Goal: Task Accomplishment & Management: Use online tool/utility

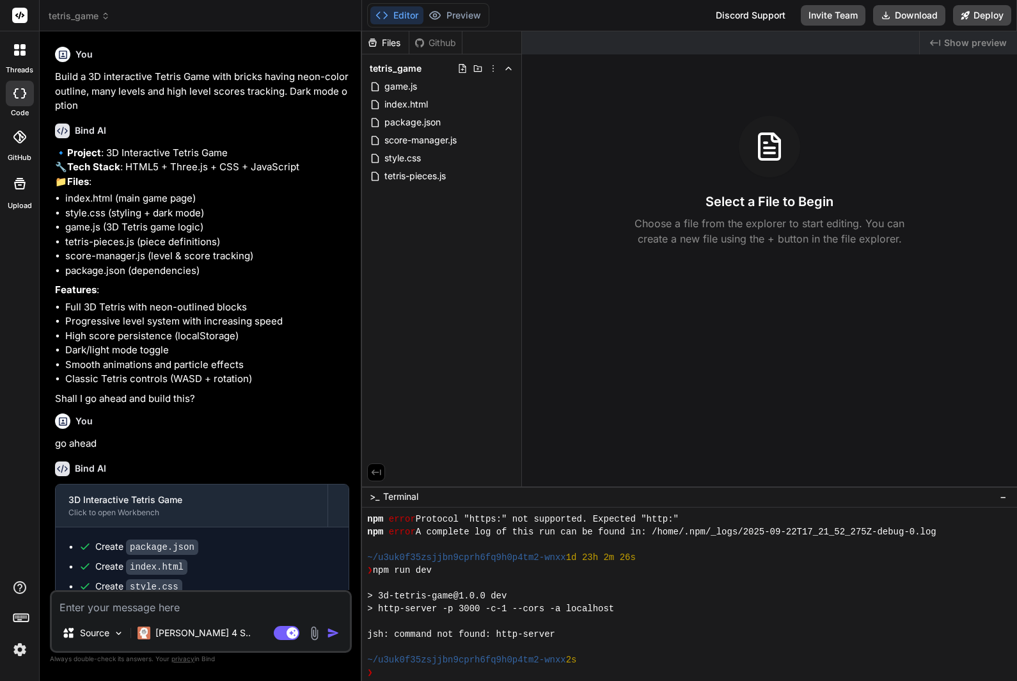
scroll to position [179, 0]
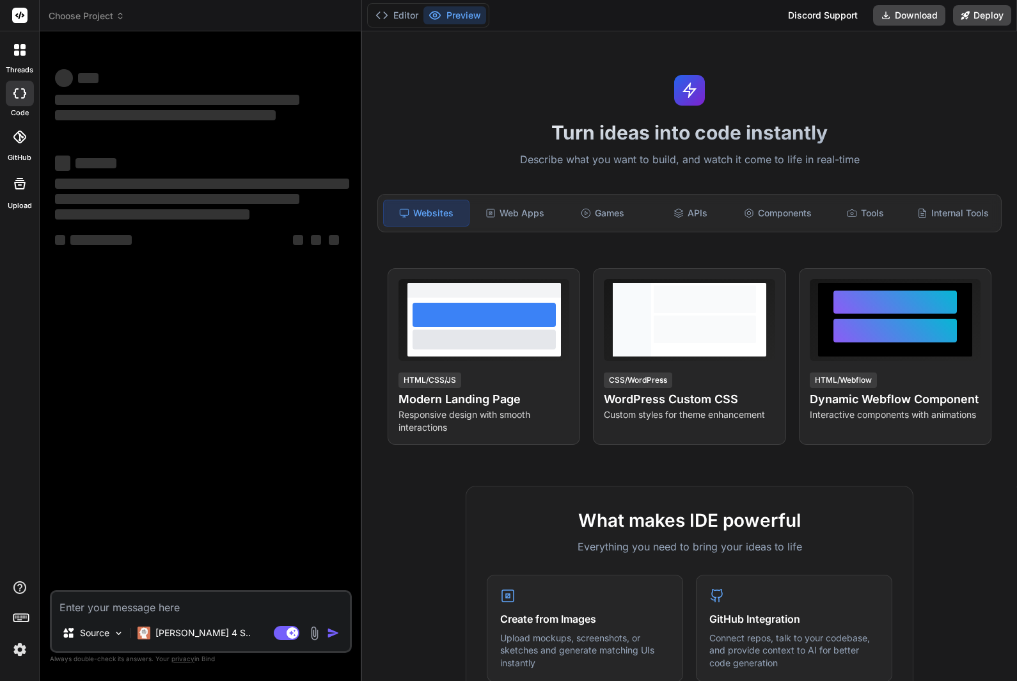
click at [83, 17] on span "Choose Project" at bounding box center [87, 16] width 76 height 13
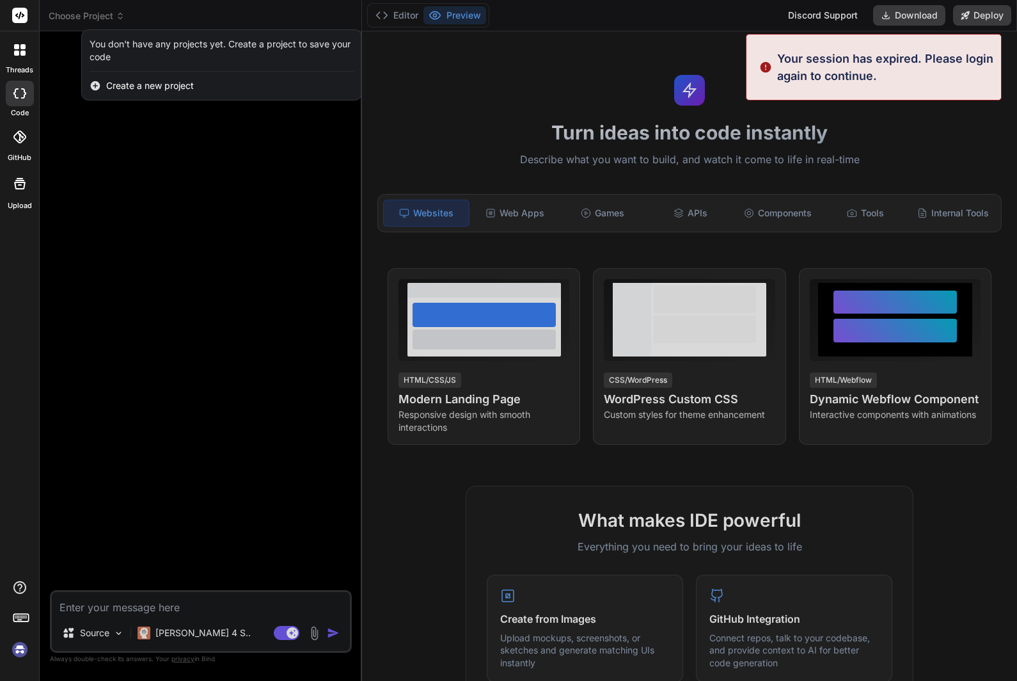
type textarea "x"
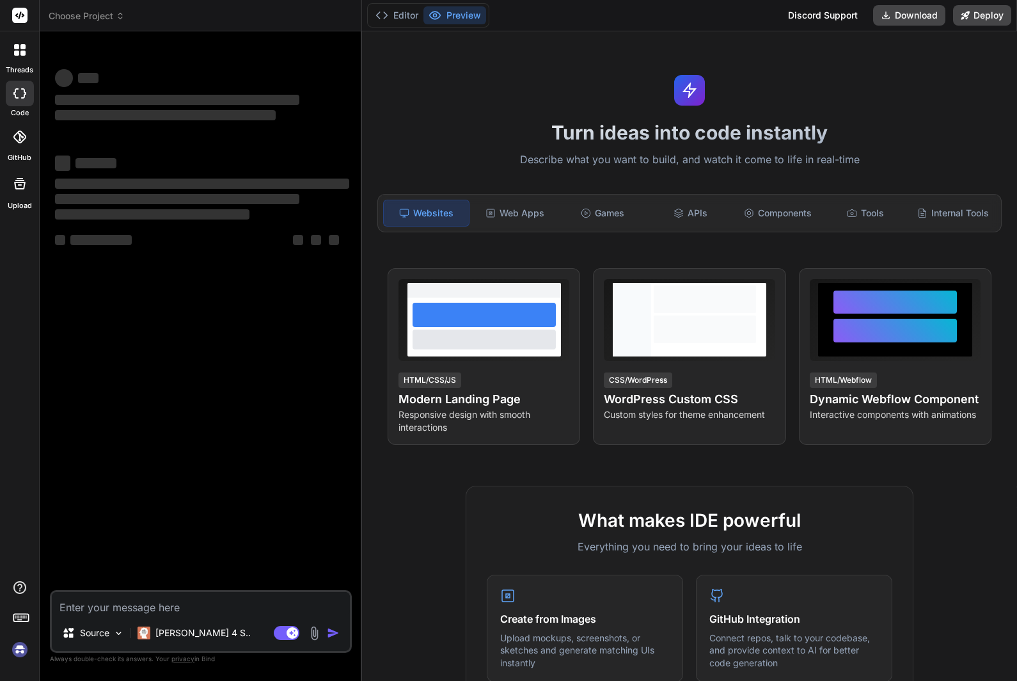
click at [104, 20] on span "Choose Project" at bounding box center [87, 16] width 76 height 13
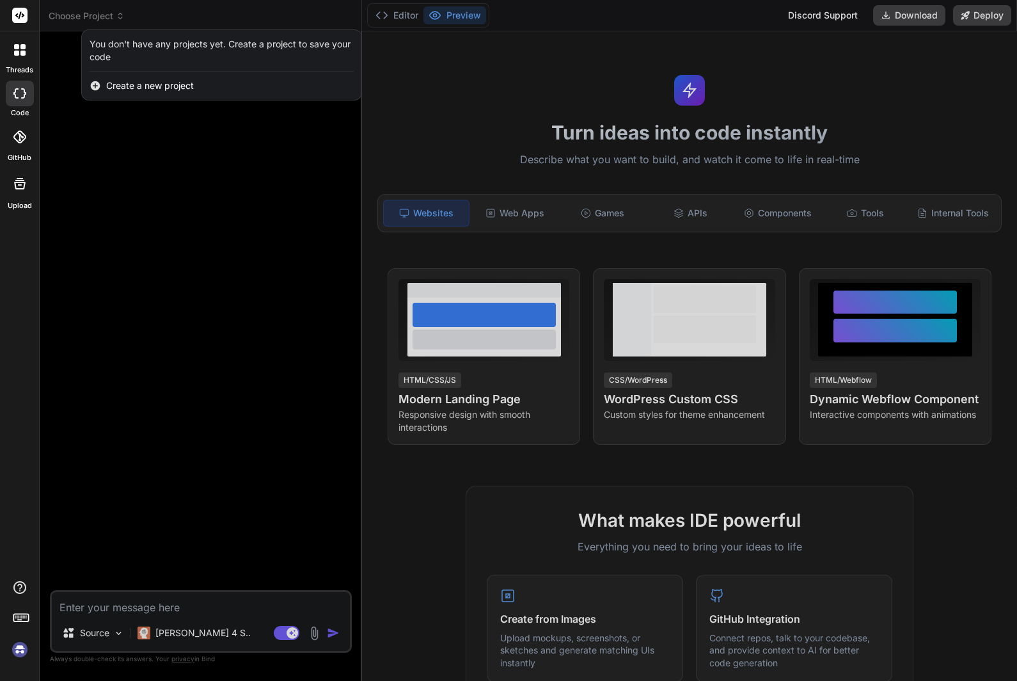
click at [69, 13] on div at bounding box center [508, 340] width 1017 height 681
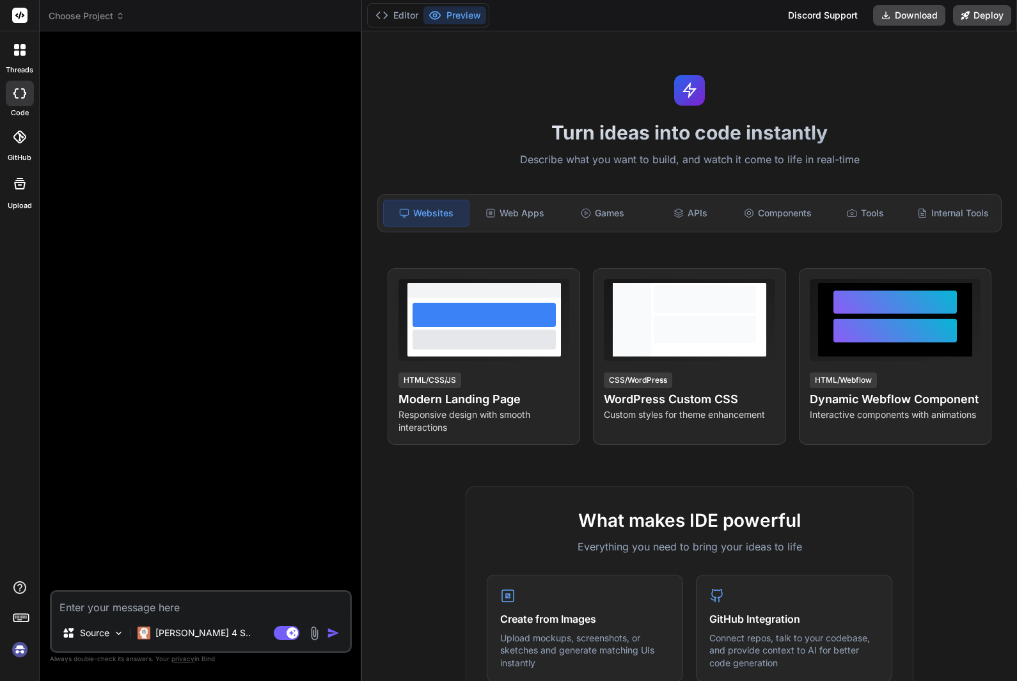
click at [80, 16] on span "Choose Project" at bounding box center [87, 16] width 76 height 13
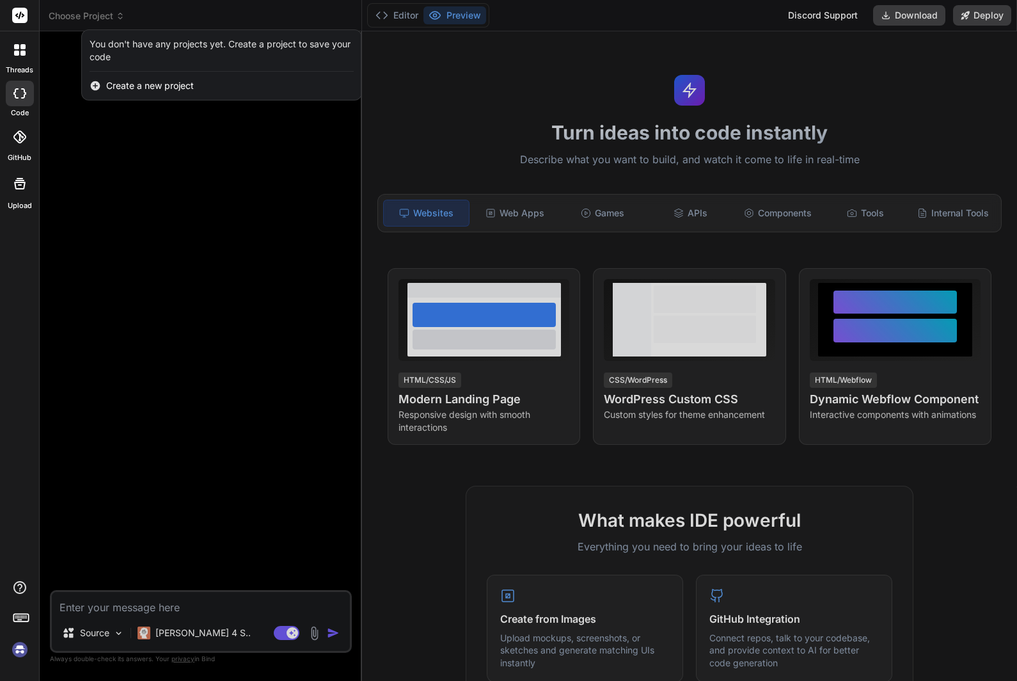
click at [101, 217] on div at bounding box center [508, 340] width 1017 height 681
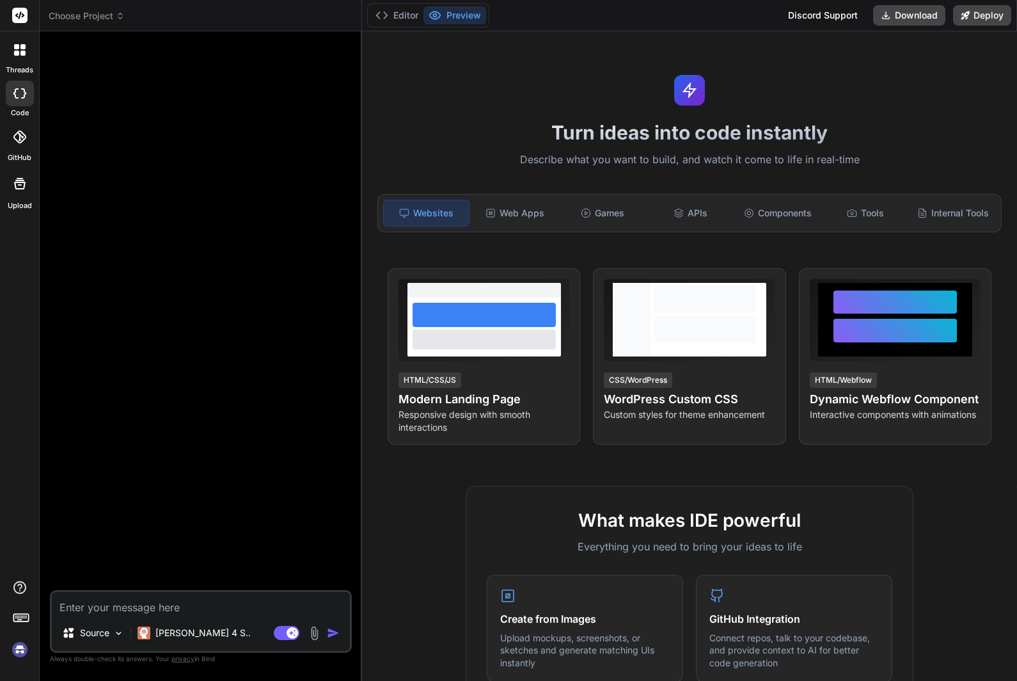
scroll to position [45, 0]
click at [13, 646] on img at bounding box center [20, 649] width 22 height 22
click at [74, 21] on span "Choose Project" at bounding box center [87, 16] width 76 height 13
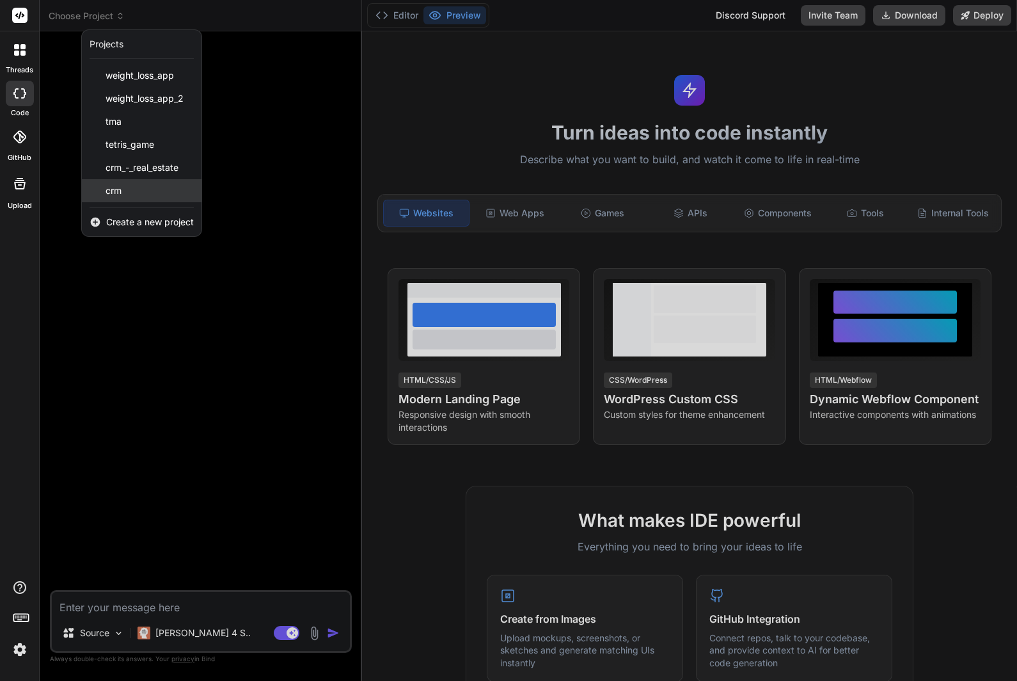
click at [116, 197] on div "crm" at bounding box center [142, 190] width 120 height 23
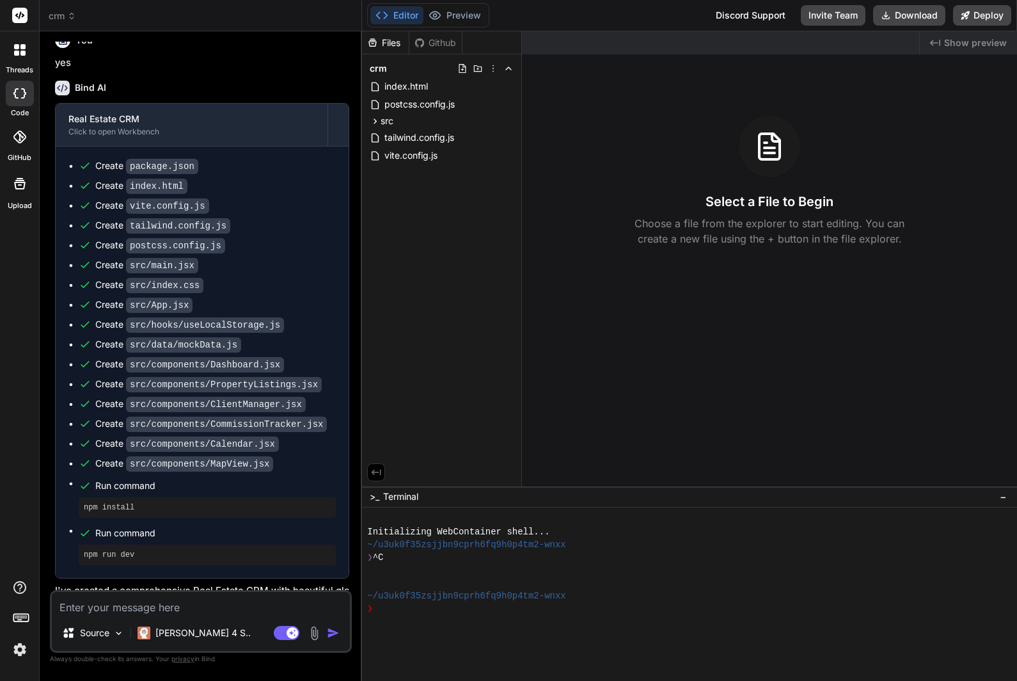
click at [970, 42] on span "Show preview" at bounding box center [975, 42] width 63 height 13
click at [977, 51] on div "Created with Pixso. Show preview" at bounding box center [968, 42] width 97 height 23
click at [982, 45] on span "Show preview" at bounding box center [975, 42] width 63 height 13
click at [65, 13] on span "crm" at bounding box center [63, 16] width 28 height 13
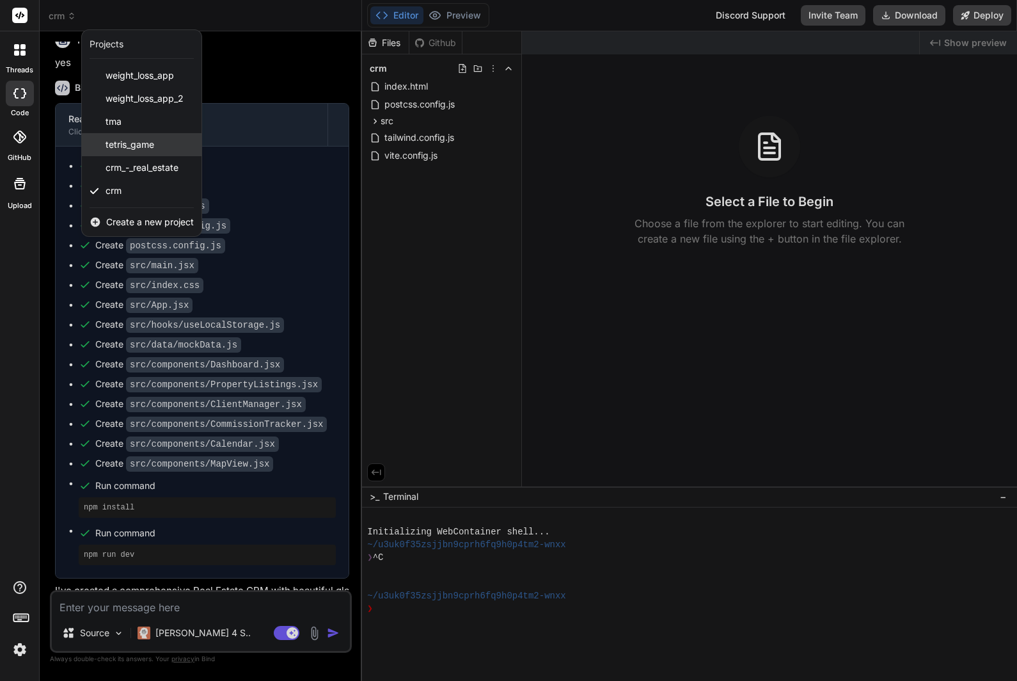
click at [112, 148] on span "tetris_game" at bounding box center [130, 144] width 49 height 13
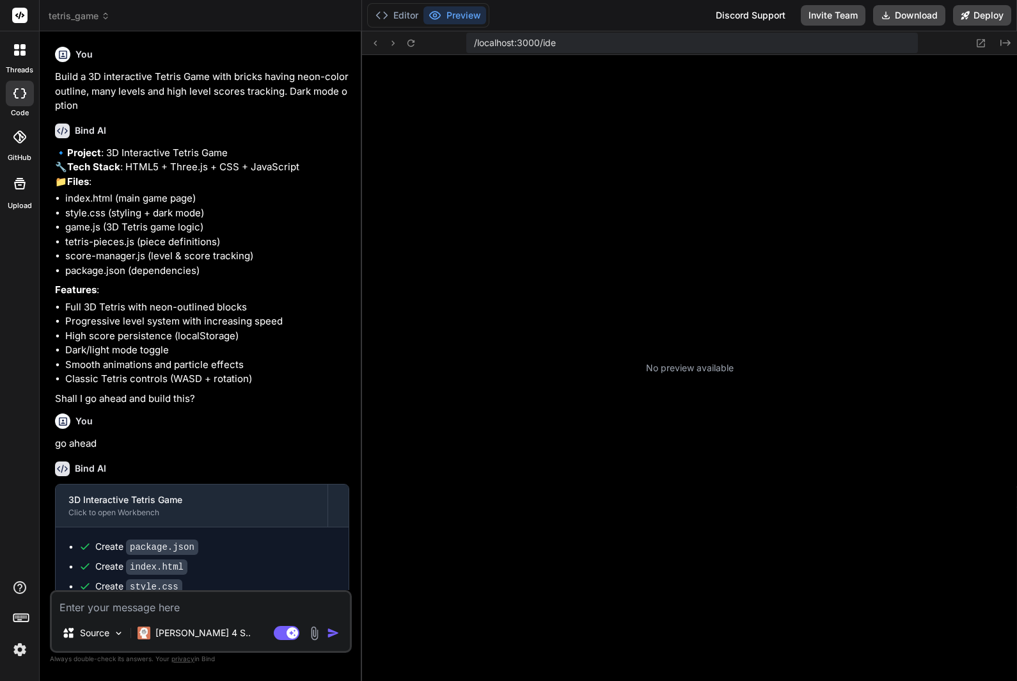
scroll to position [230, 0]
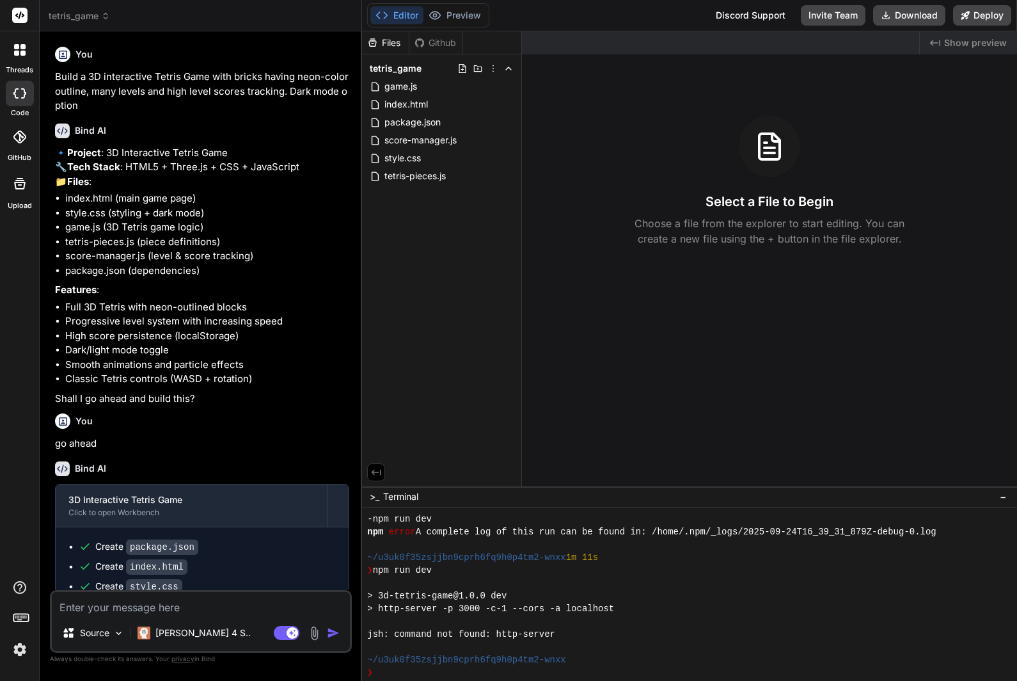
click at [57, 20] on span "tetris_game" at bounding box center [79, 16] width 61 height 13
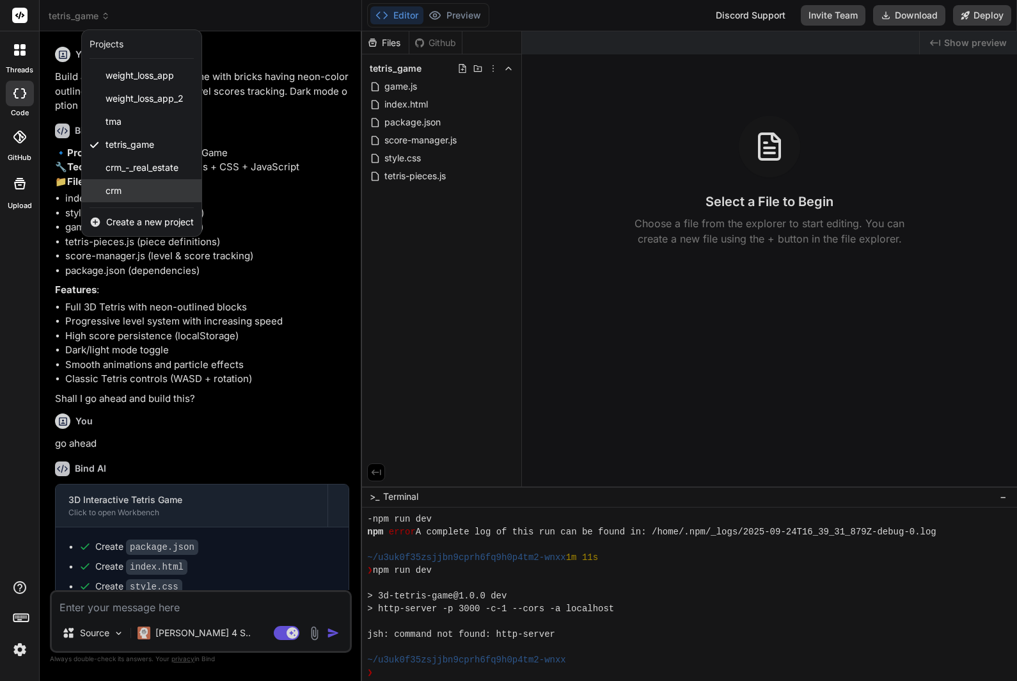
click at [107, 184] on span "crm" at bounding box center [114, 190] width 16 height 13
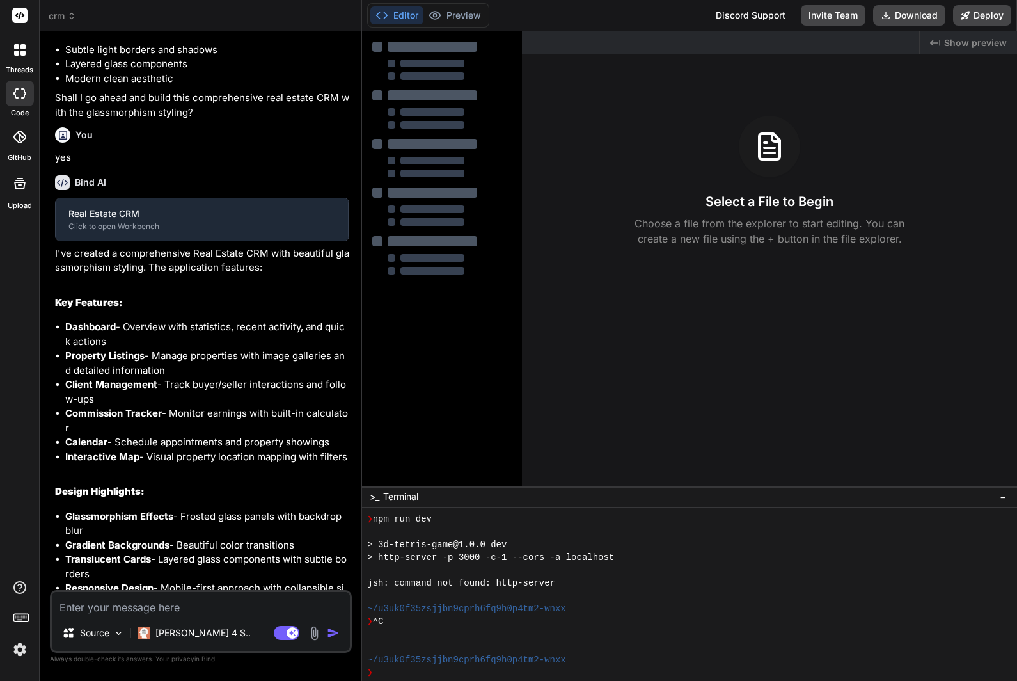
scroll to position [42, 0]
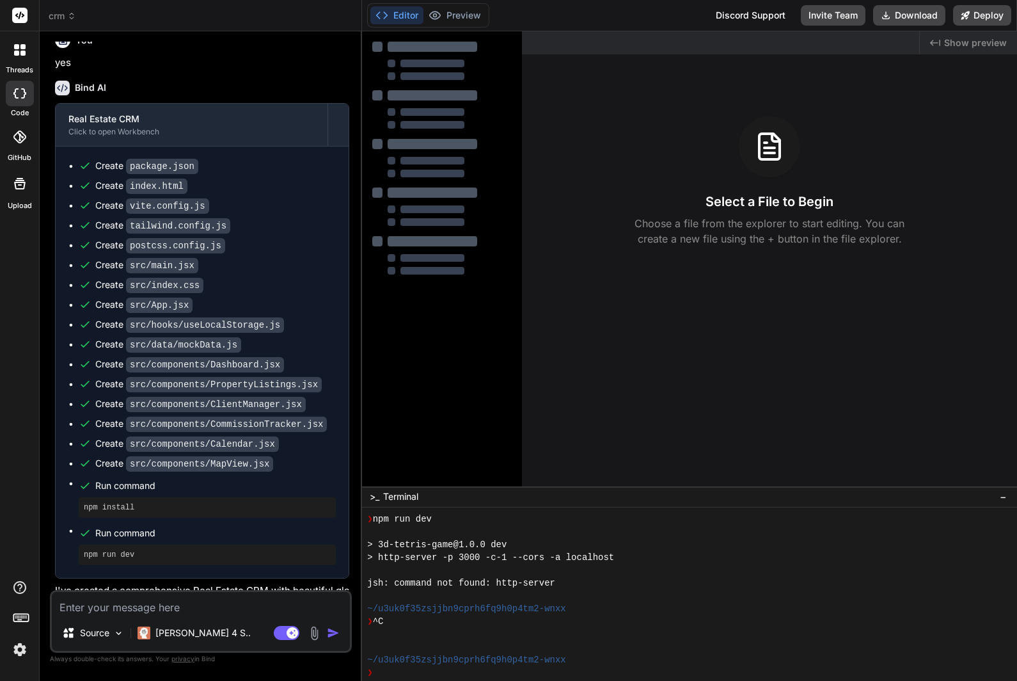
type textarea "x"
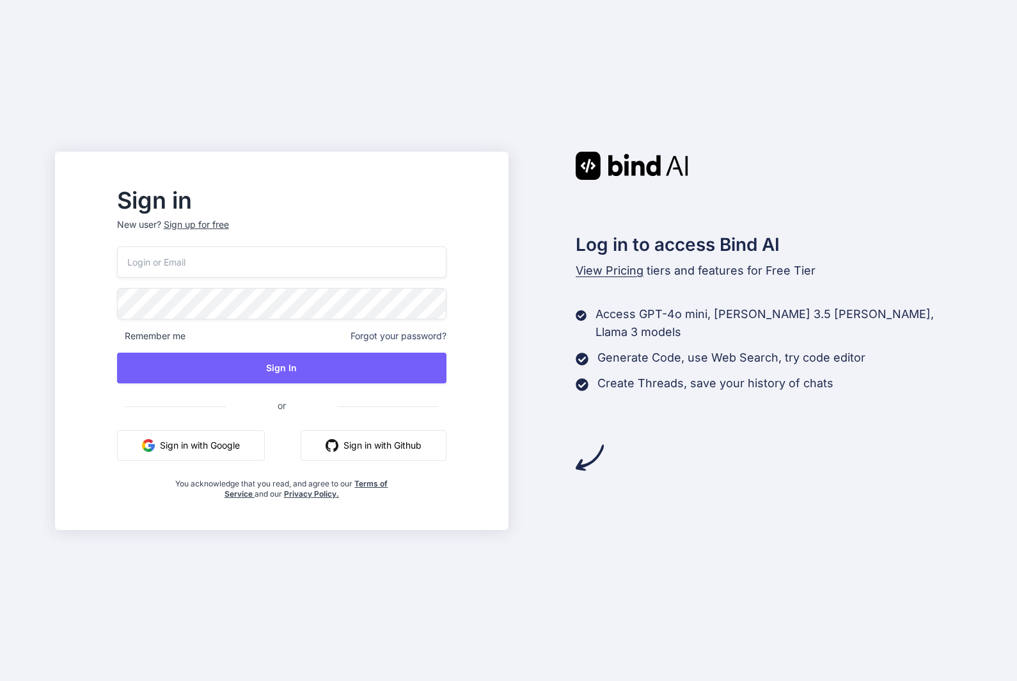
click at [215, 461] on button "Sign in with Google" at bounding box center [191, 445] width 148 height 31
